Goal: Check status: Check status

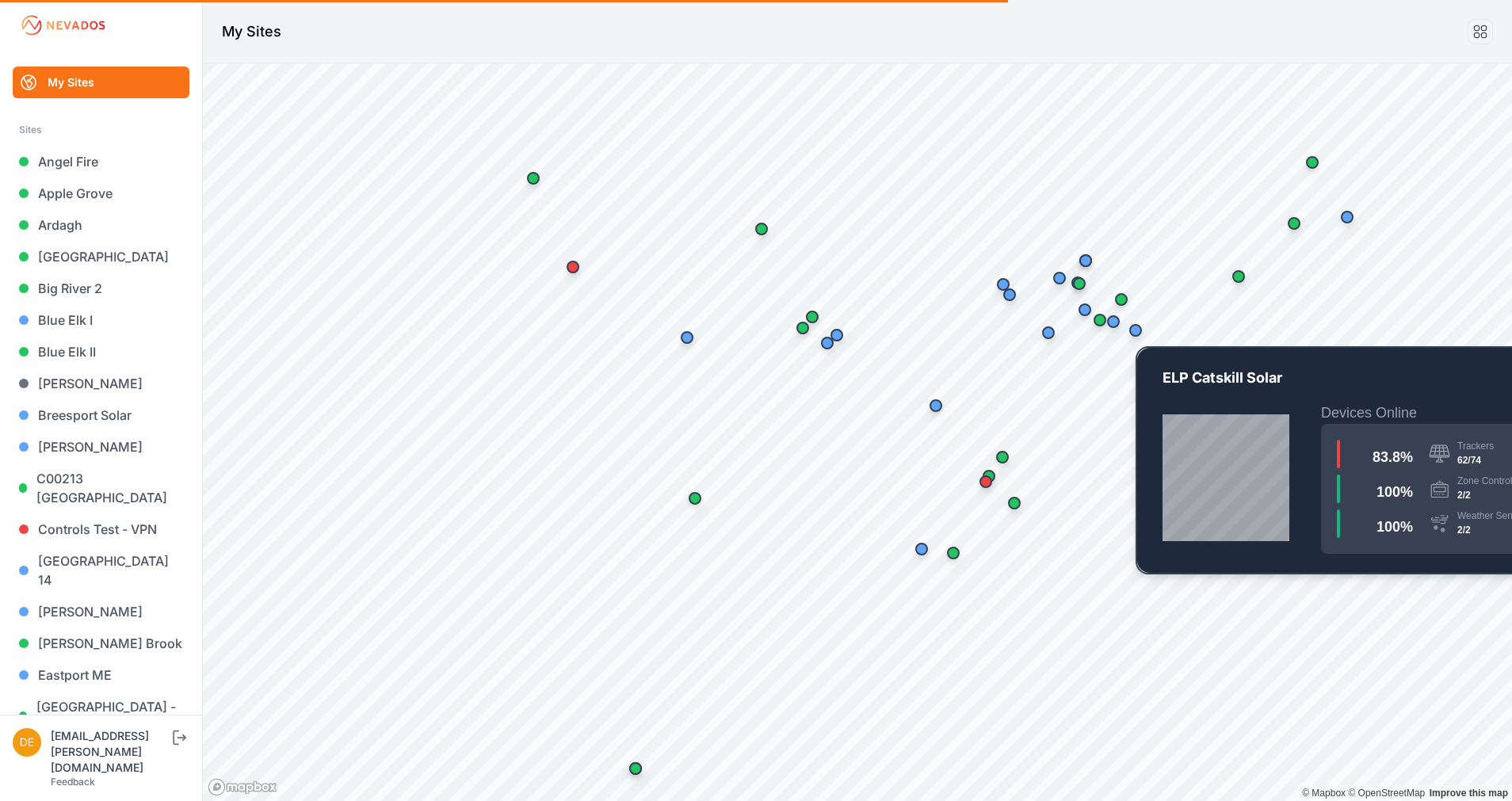
click at [1137, 331] on div "Map marker" at bounding box center [1136, 330] width 13 height 13
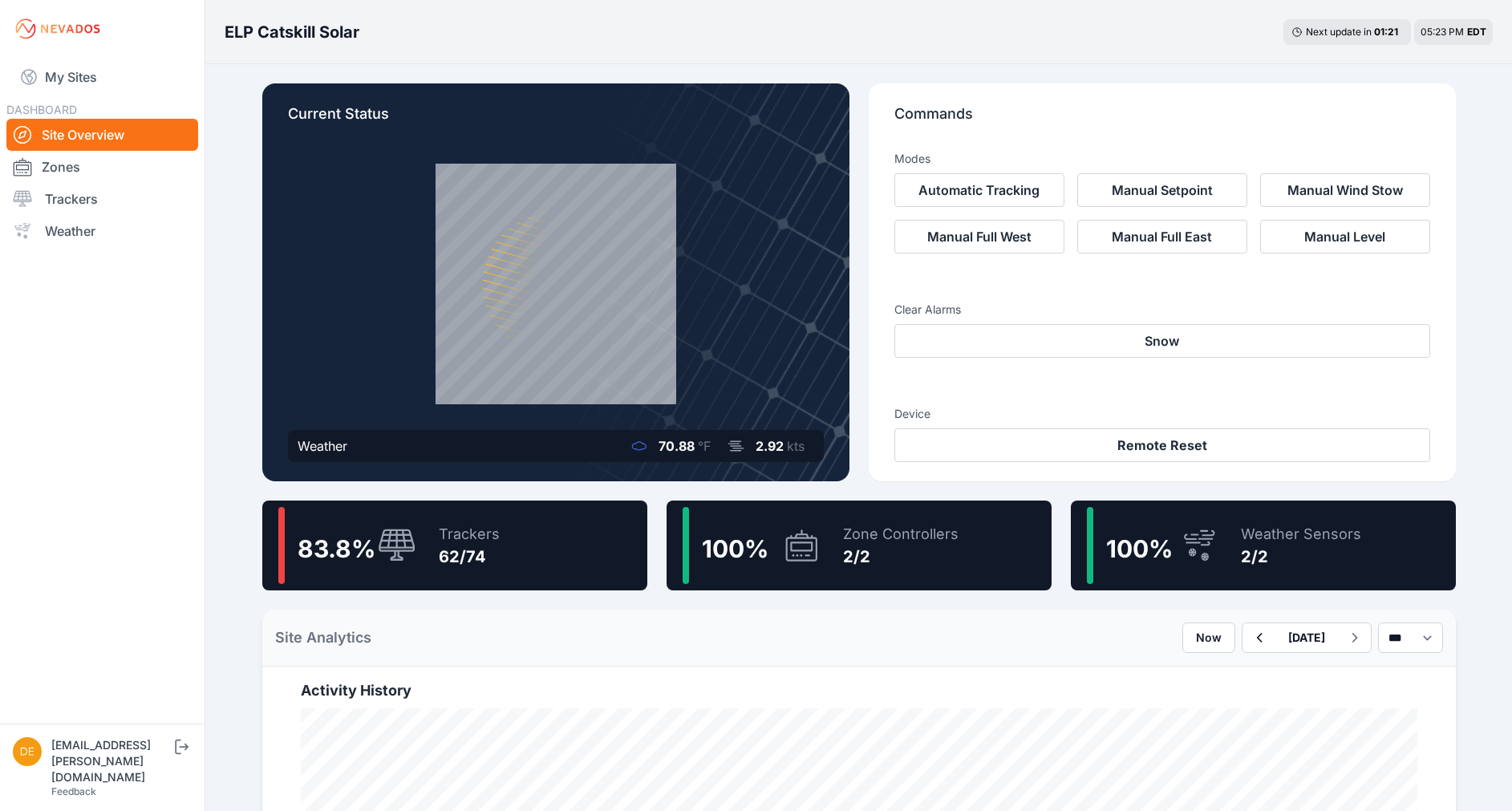
scroll to position [68, 0]
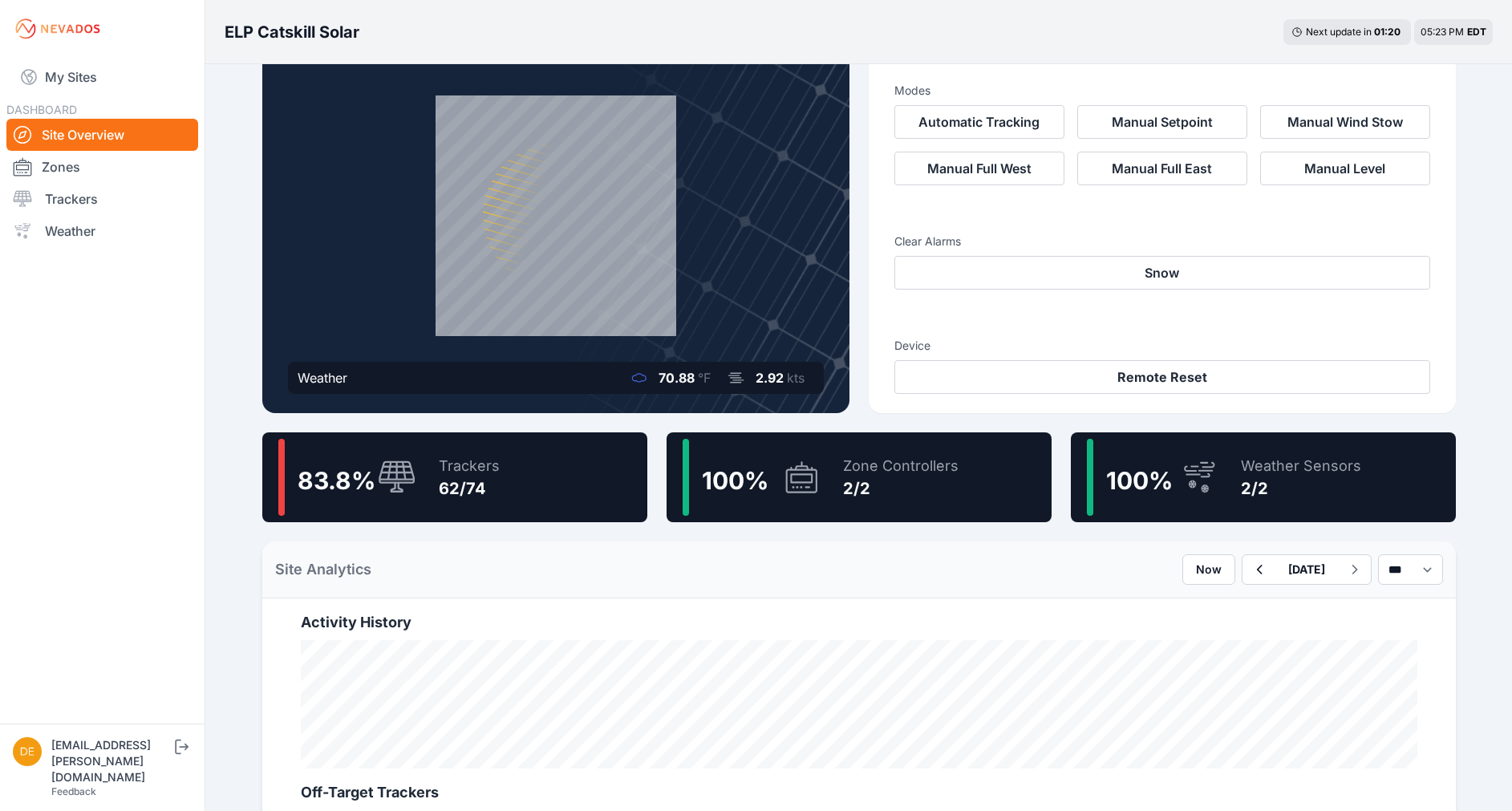
click at [789, 475] on icon at bounding box center [801, 477] width 38 height 37
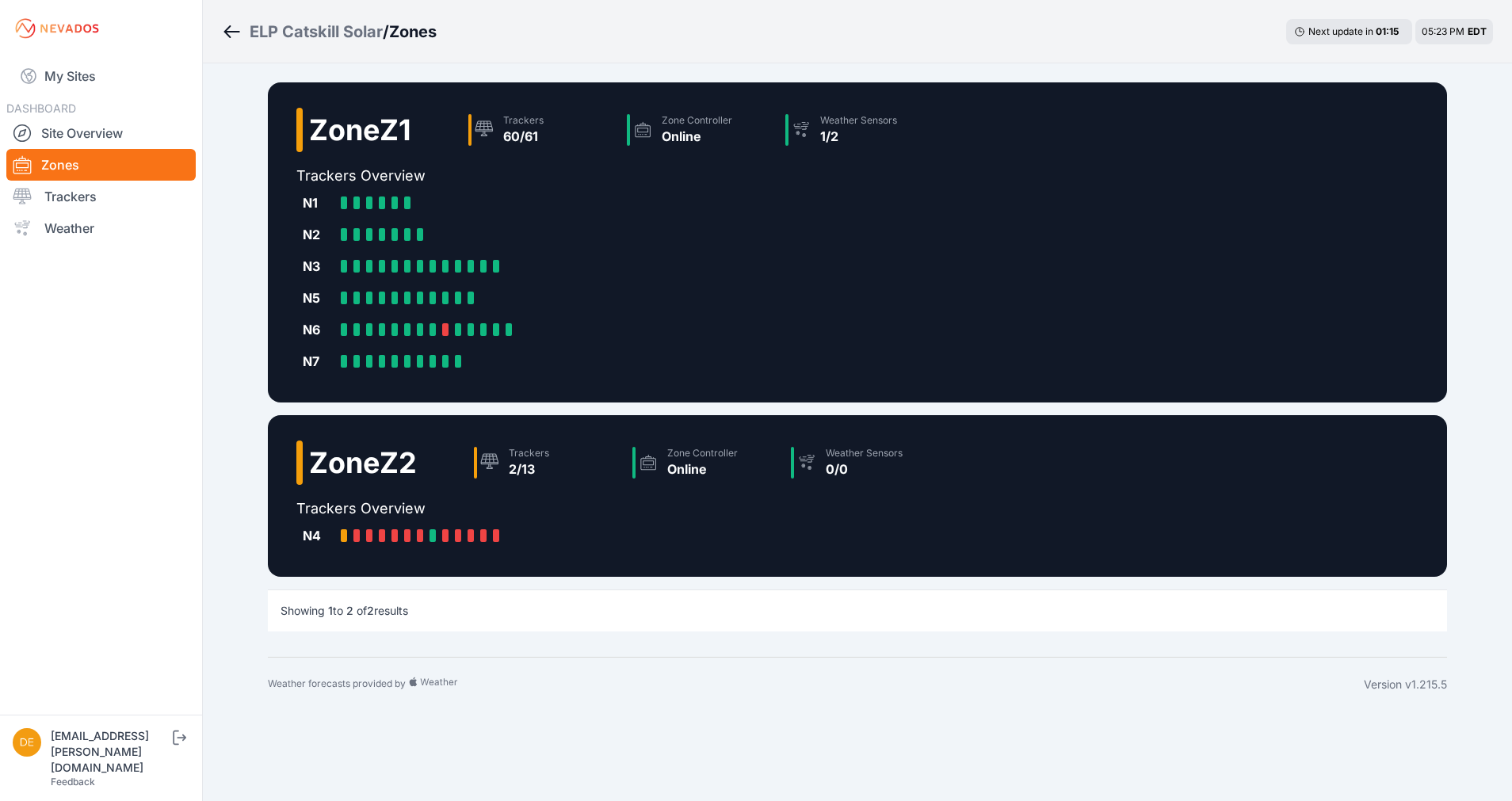
click at [240, 31] on icon "Breadcrumb" at bounding box center [232, 32] width 20 height 19
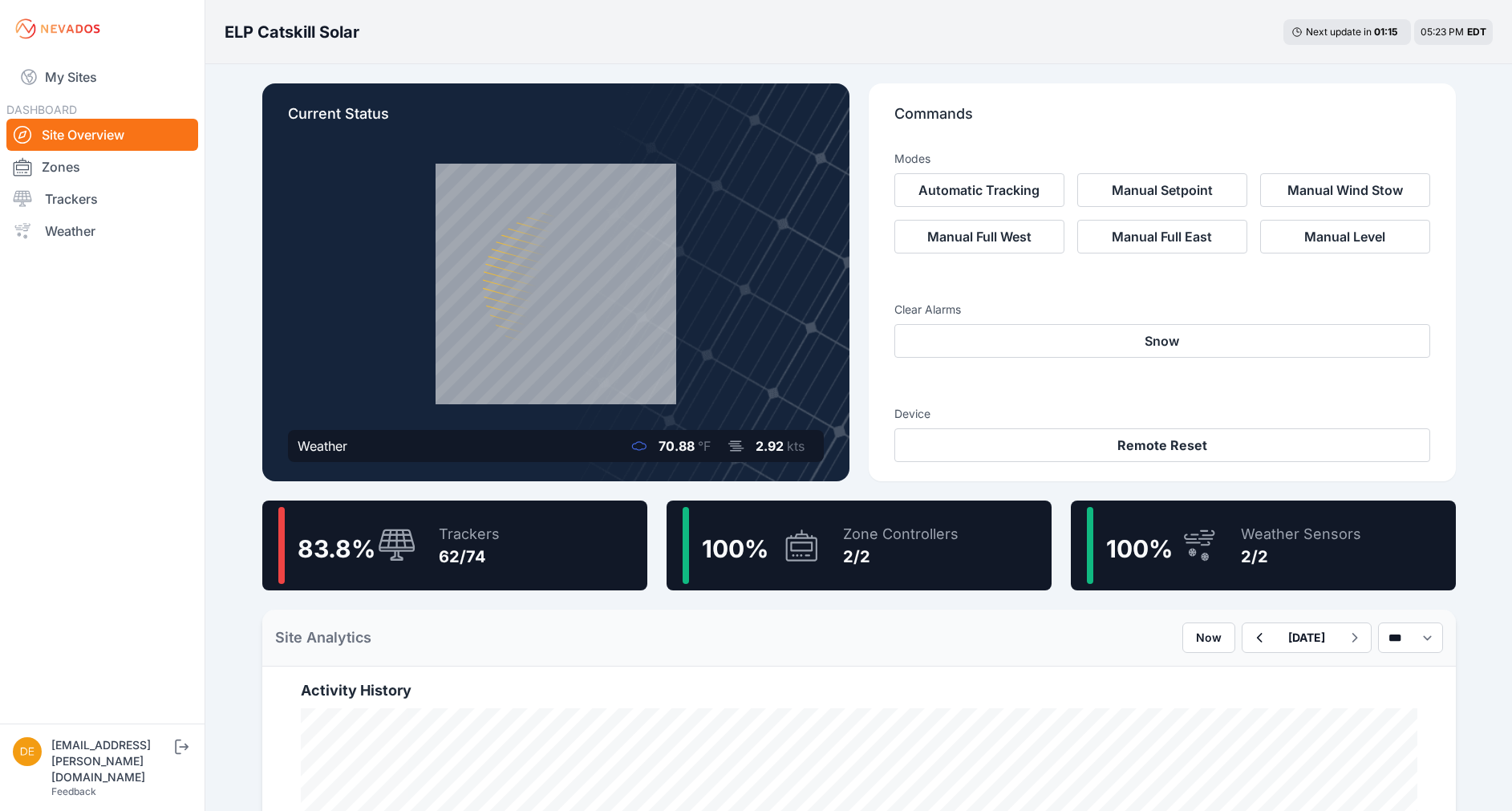
click at [492, 571] on div "Trackers 62/74" at bounding box center [461, 545] width 77 height 77
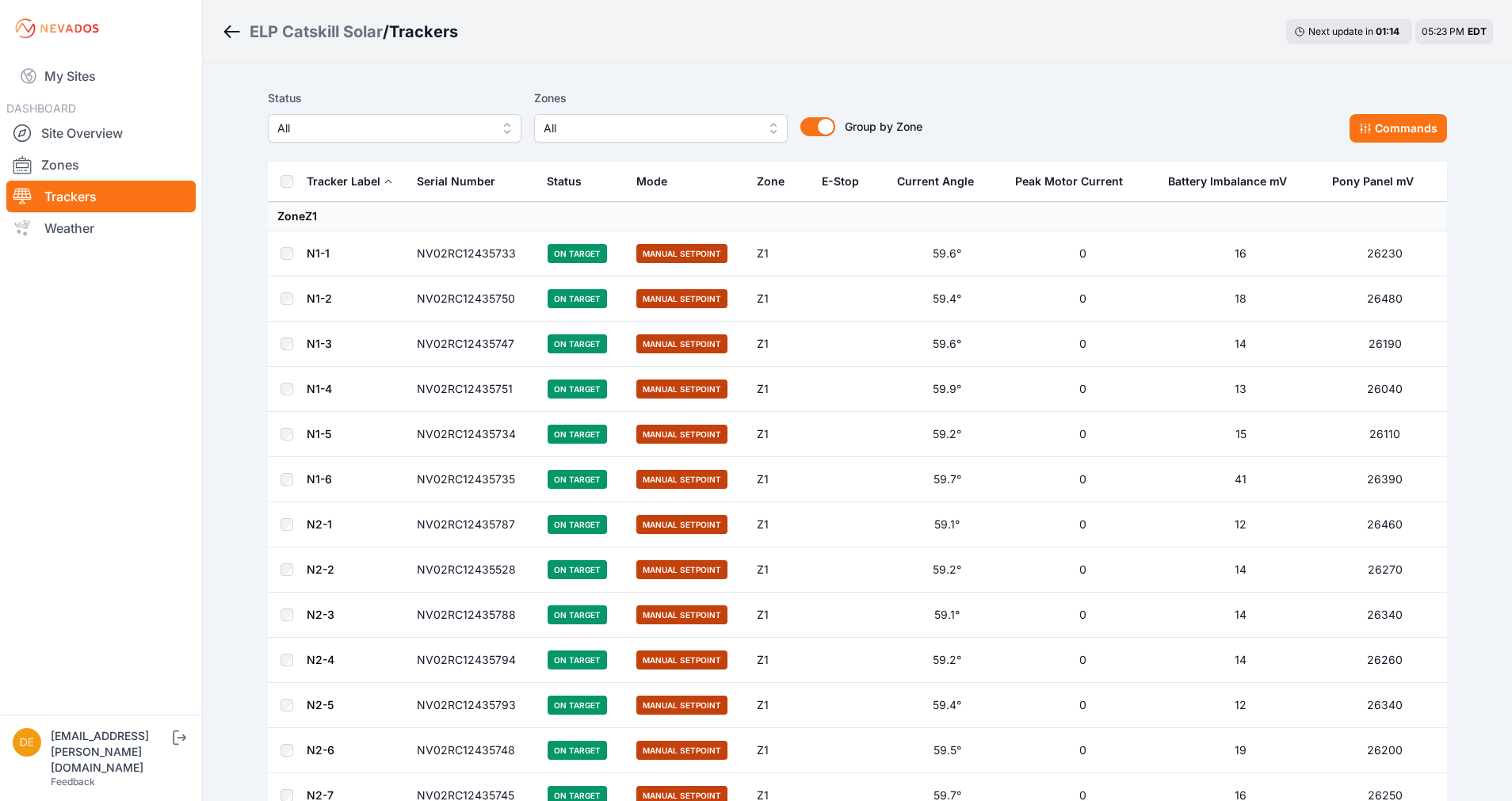
click at [577, 133] on span "All" at bounding box center [649, 129] width 212 height 19
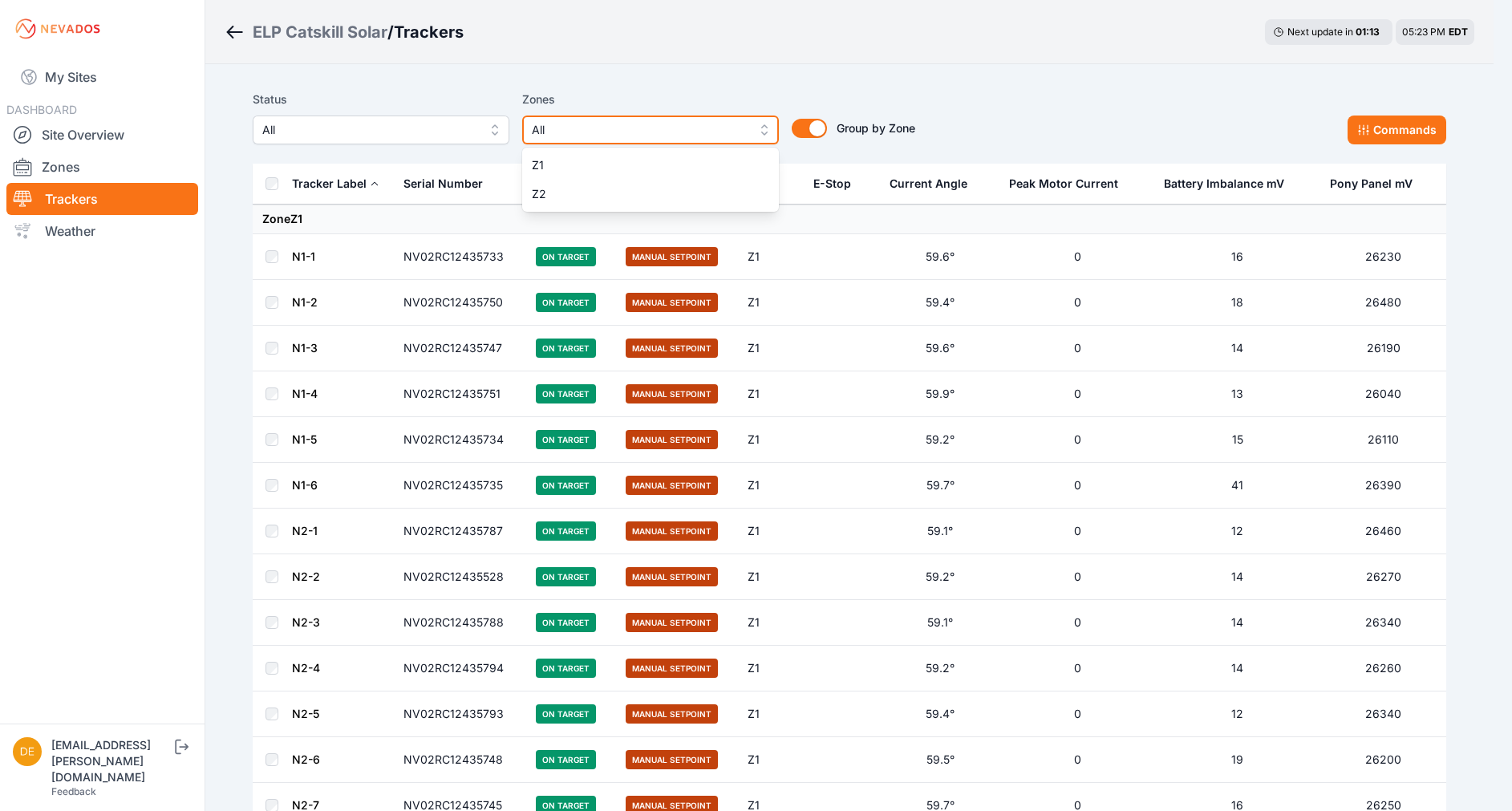
click at [571, 124] on span "All" at bounding box center [640, 130] width 215 height 20
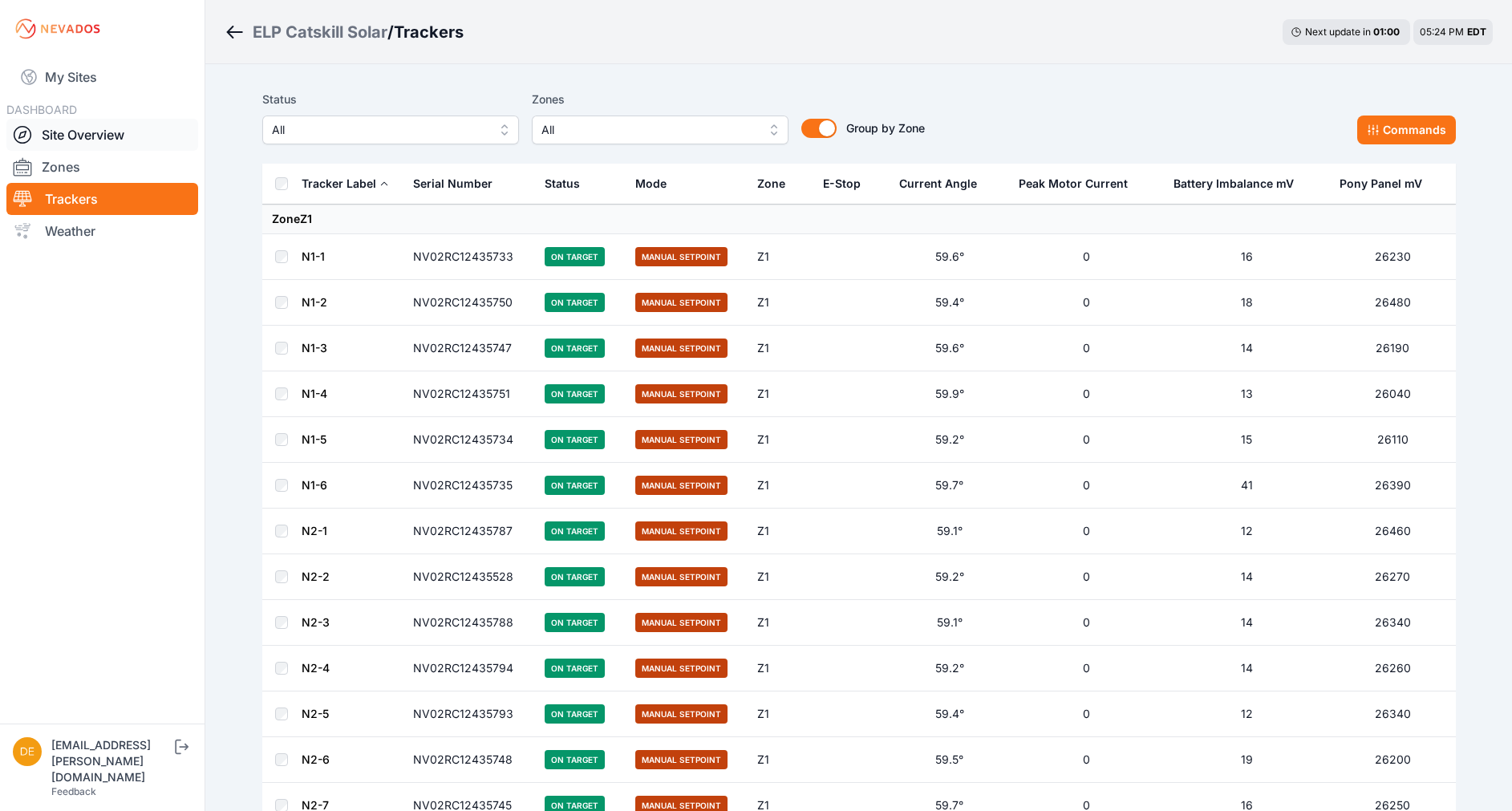
click at [90, 124] on link "Site Overview" at bounding box center [103, 134] width 192 height 32
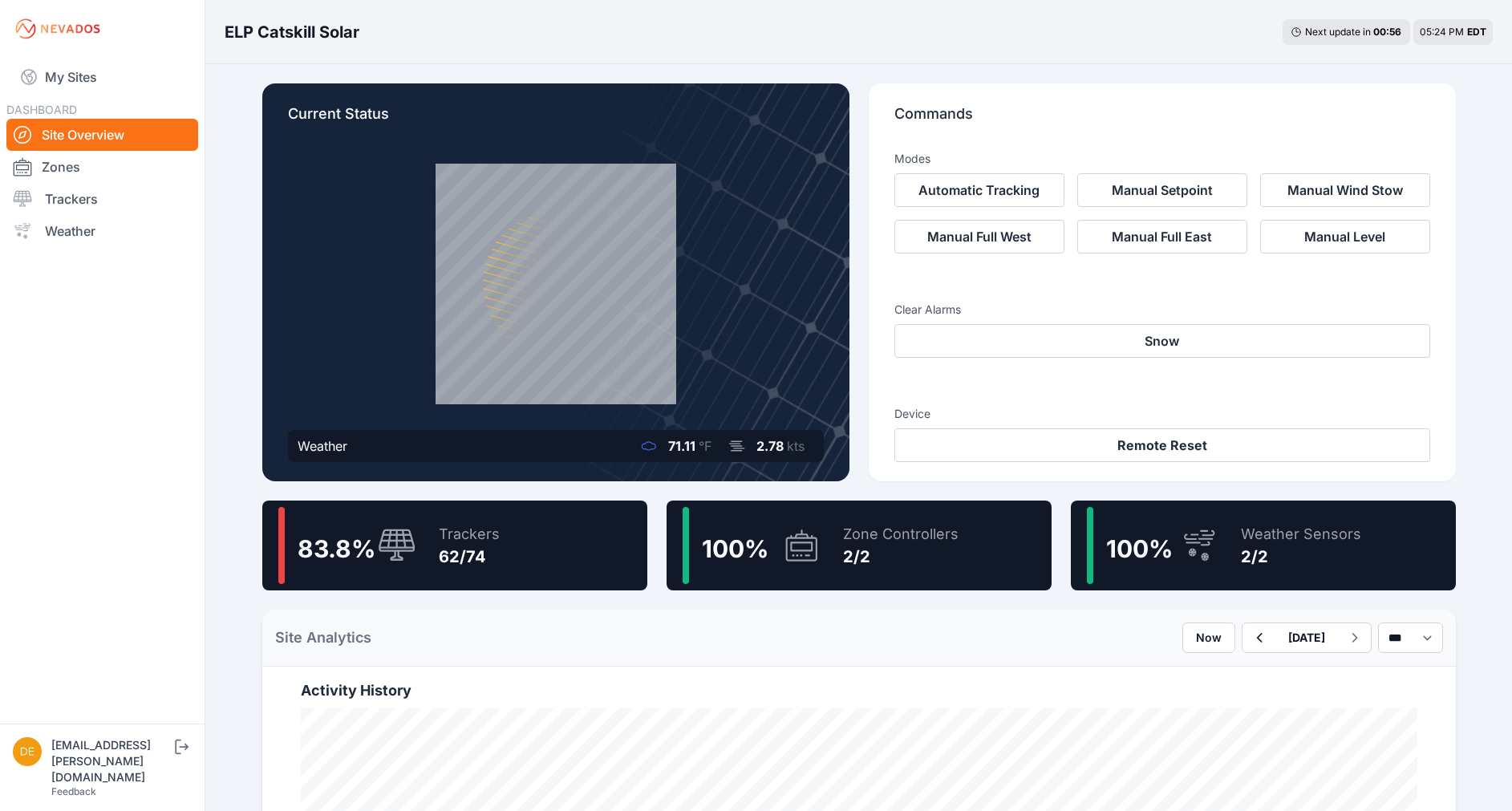
click at [843, 556] on div "2/2" at bounding box center [901, 556] width 116 height 23
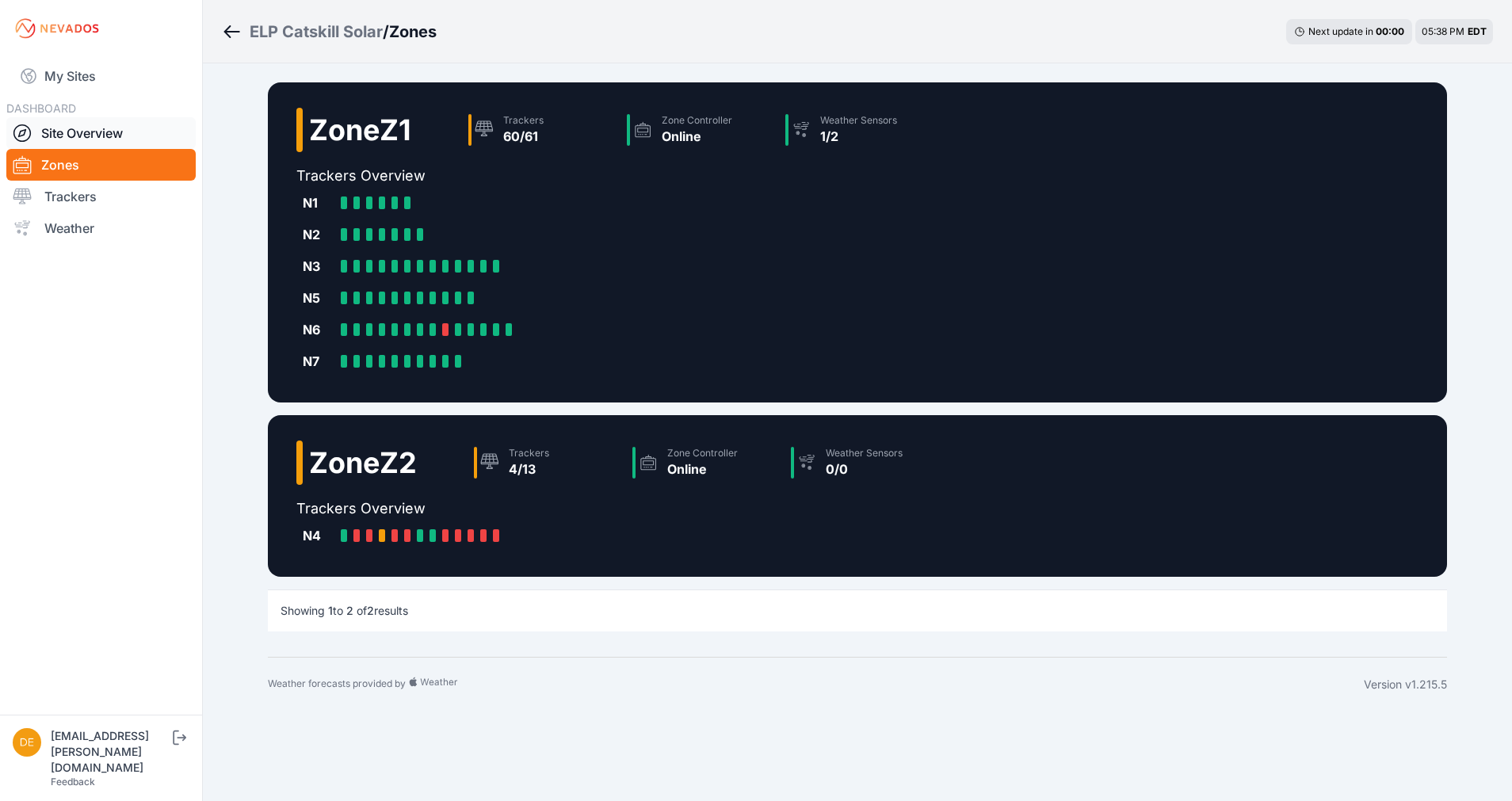
click at [79, 128] on link "Site Overview" at bounding box center [101, 133] width 190 height 31
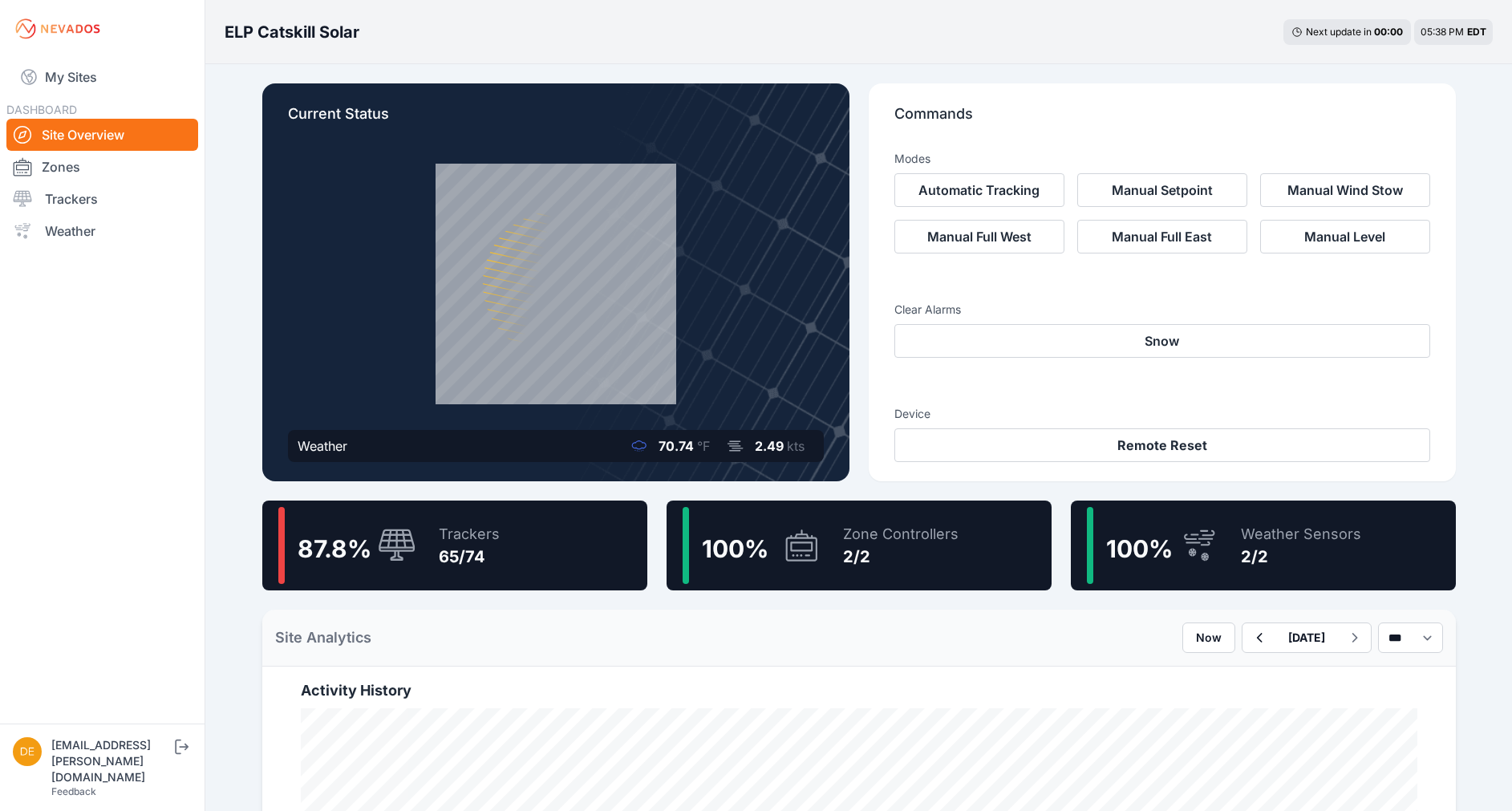
click at [807, 553] on icon at bounding box center [801, 545] width 38 height 37
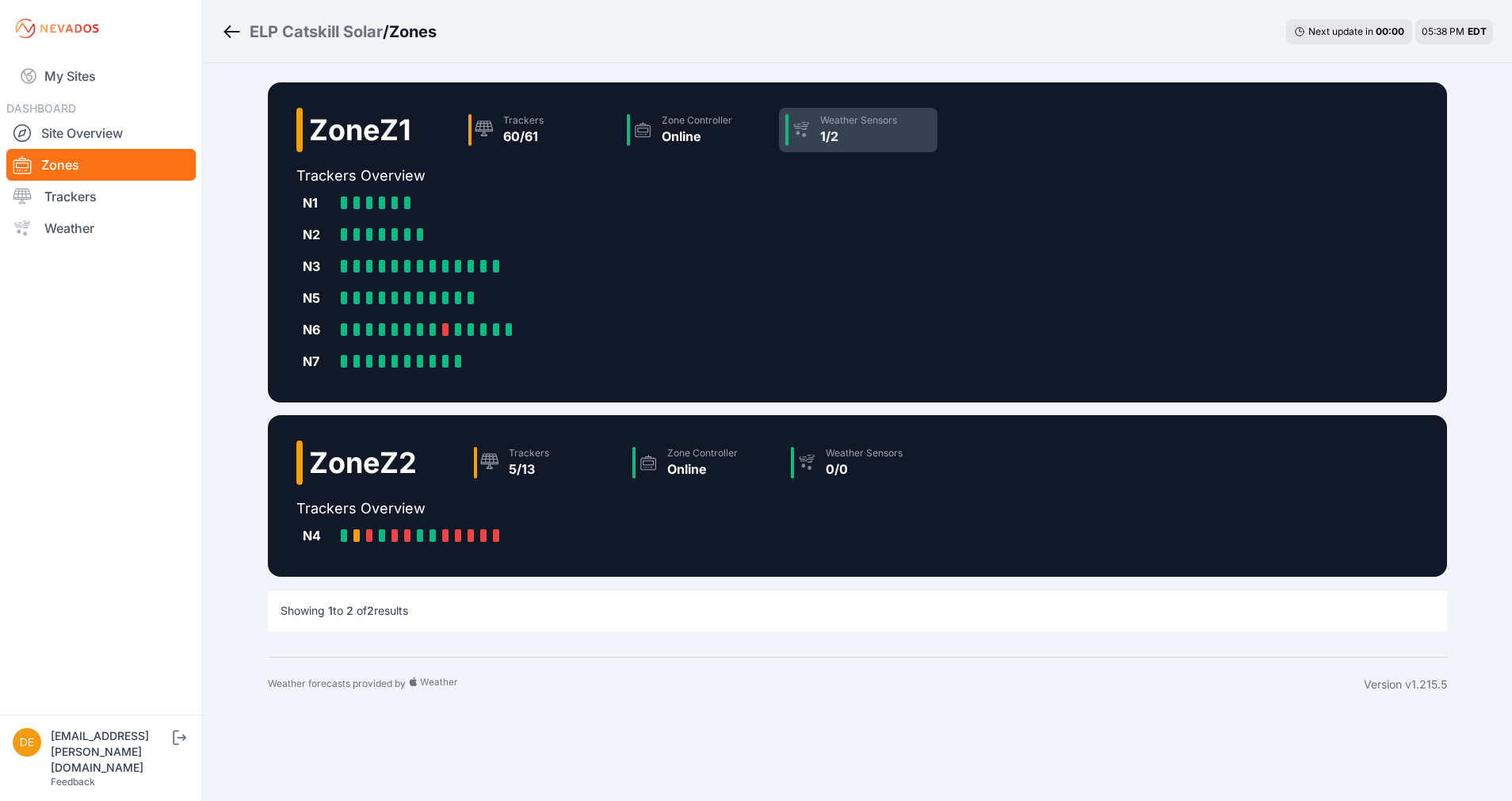
click at [867, 126] on div "Weather Sensors" at bounding box center [858, 121] width 77 height 13
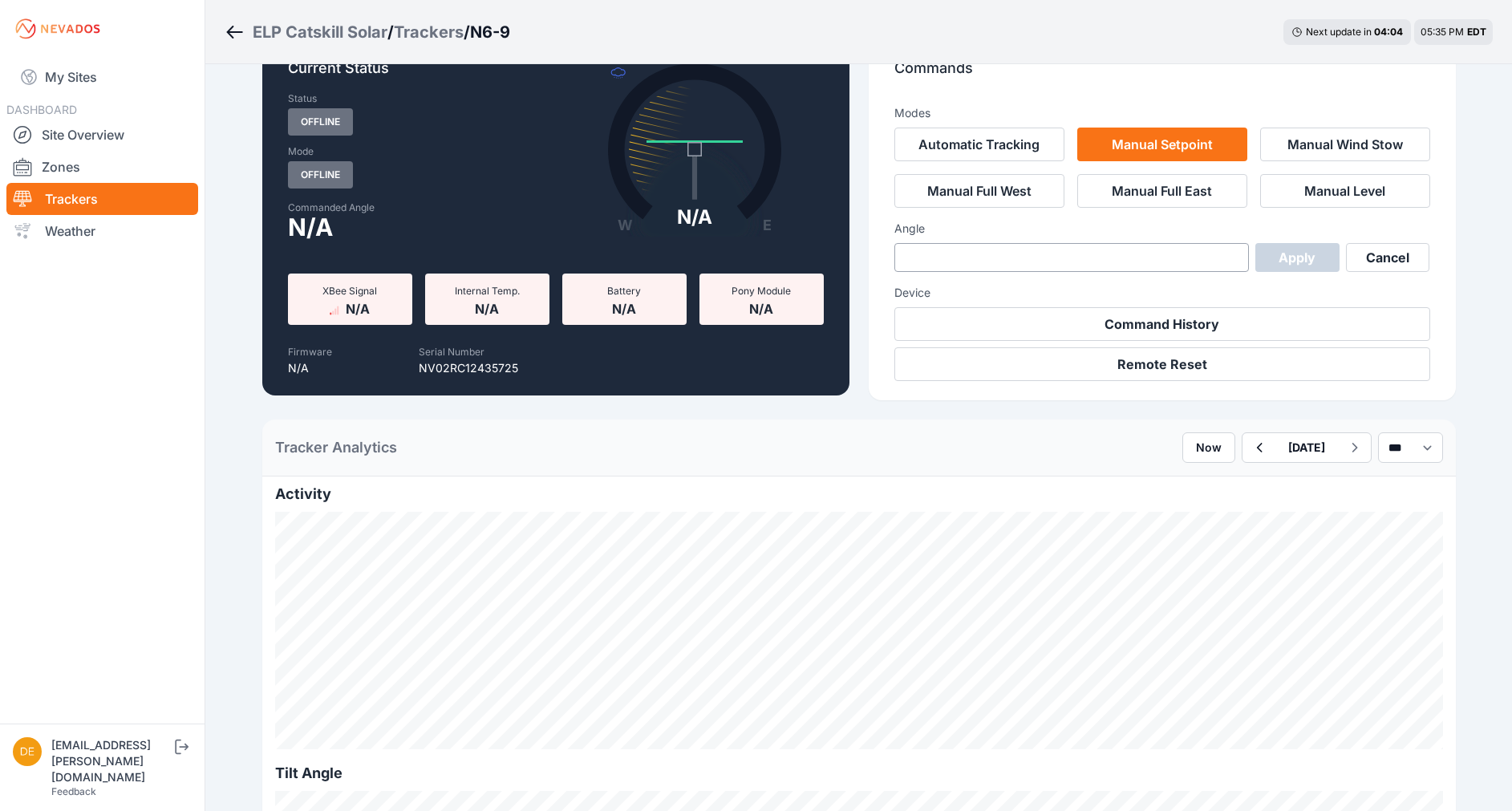
scroll to position [37, 0]
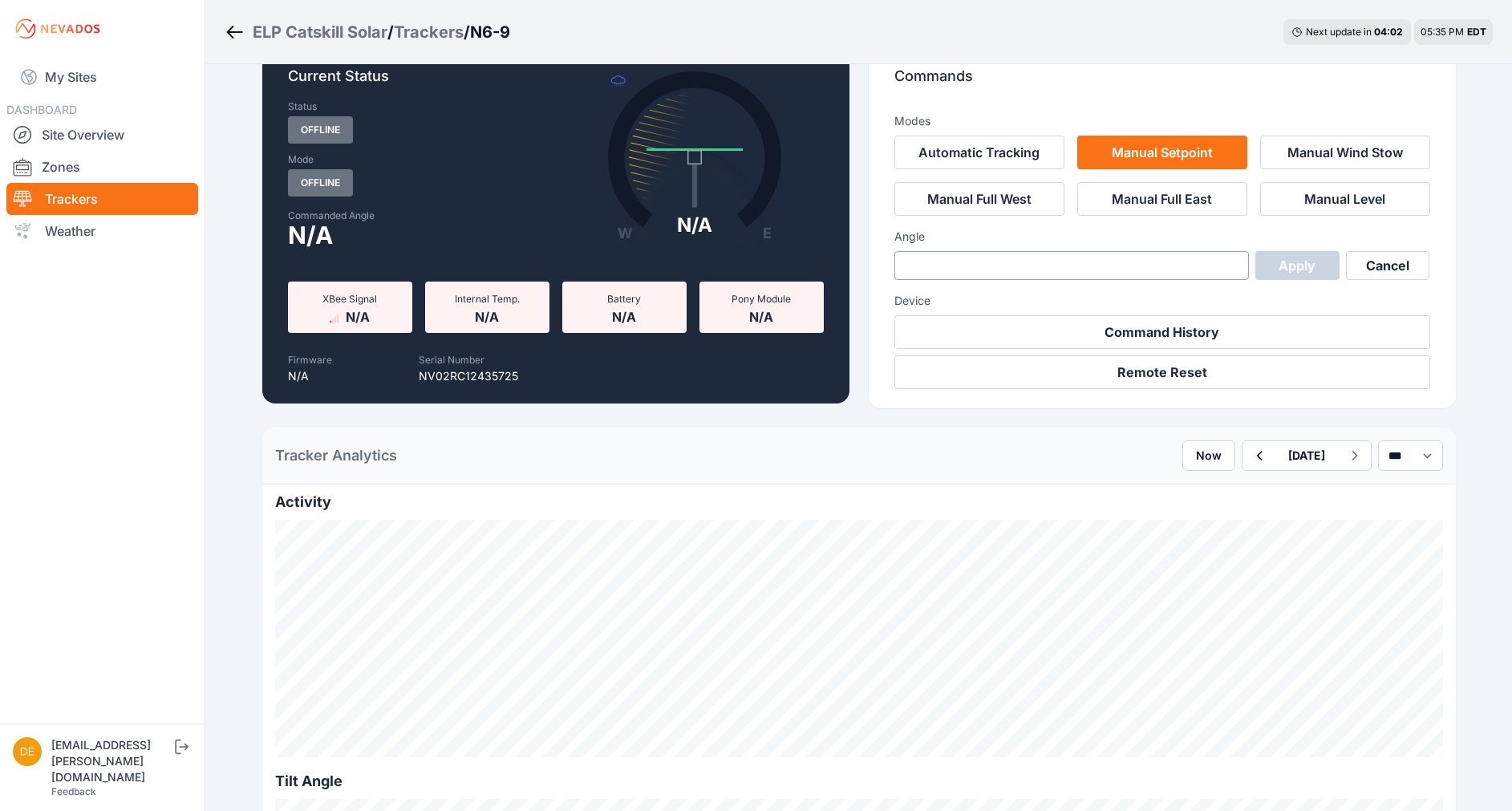
click at [439, 36] on div "Trackers" at bounding box center [429, 33] width 70 height 23
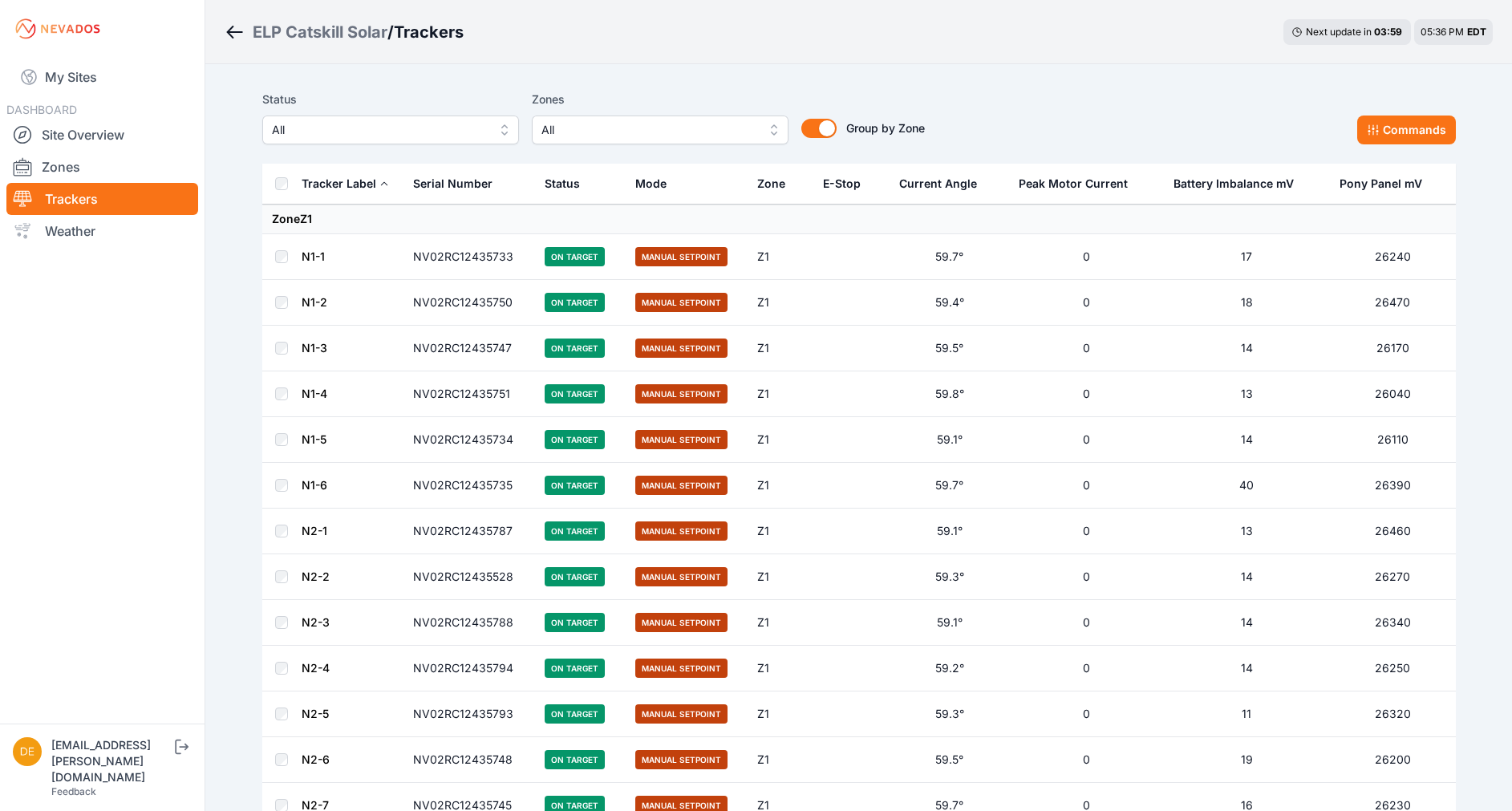
click at [327, 27] on div "ELP Catskill Solar" at bounding box center [321, 33] width 135 height 23
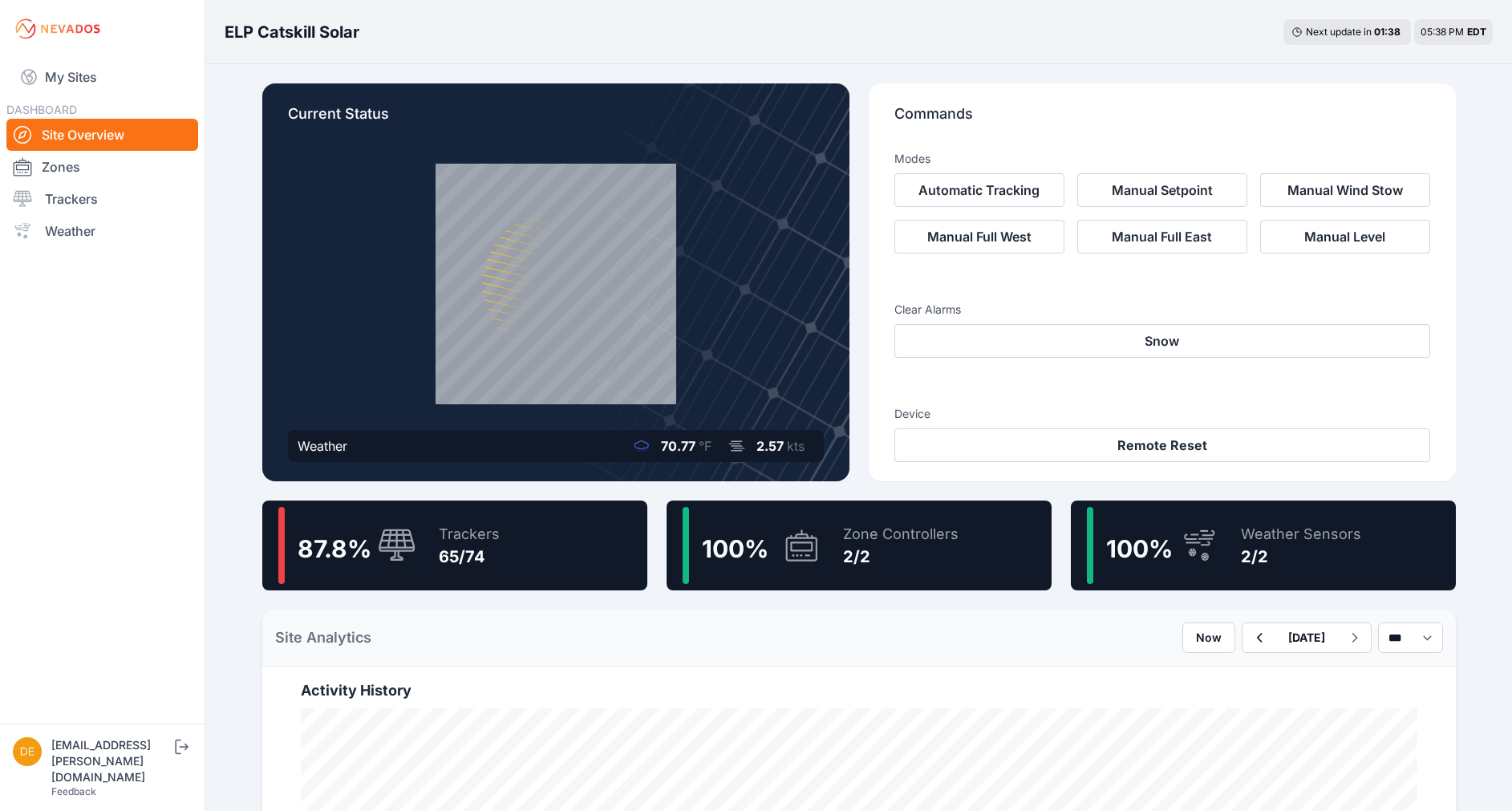
click at [786, 556] on icon at bounding box center [801, 545] width 31 height 31
